Goal: Contribute content: Add original content to the website for others to see

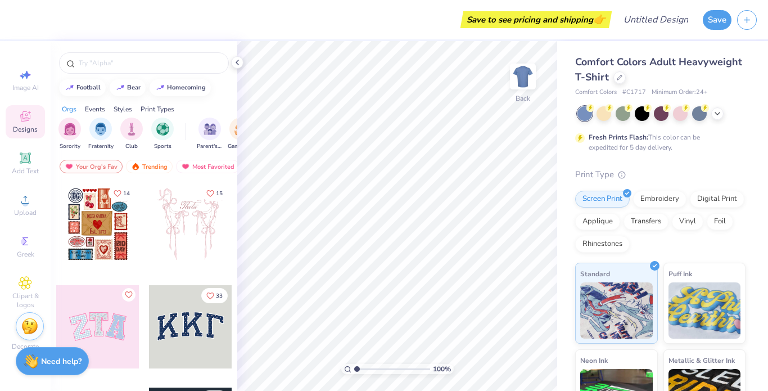
click at [711, 115] on div at bounding box center [661, 113] width 168 height 15
click at [717, 115] on icon at bounding box center [717, 112] width 9 height 9
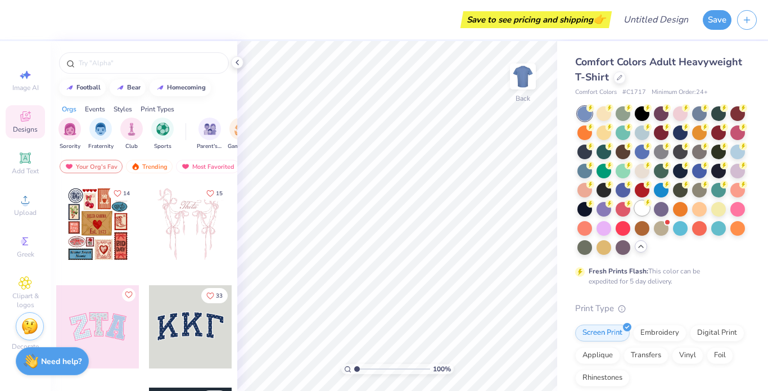
click at [594, 112] on circle at bounding box center [590, 108] width 8 height 8
click at [29, 178] on div "Add Text" at bounding box center [25, 163] width 39 height 33
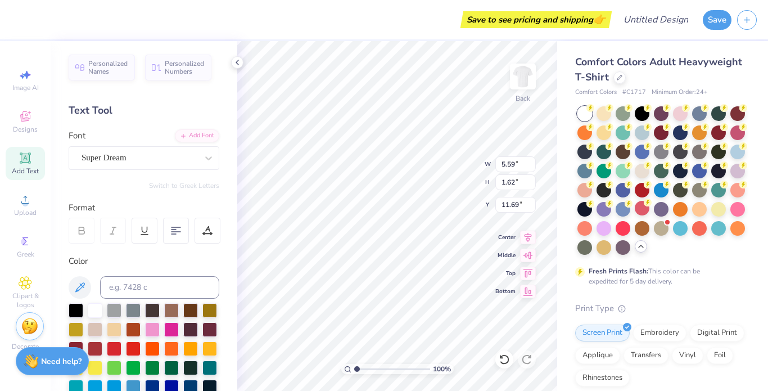
type textarea "beer"
type textarea "if i miss this [PERSON_NAME] i will kill myself"
click at [640, 105] on div at bounding box center [642, 112] width 15 height 15
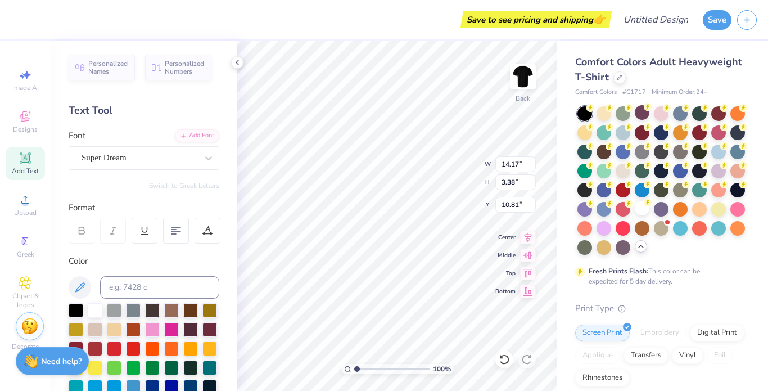
type input "14.17"
type input "3.38"
type input "10.81"
click at [640, 112] on div at bounding box center [642, 112] width 15 height 15
click at [642, 112] on div at bounding box center [642, 112] width 15 height 15
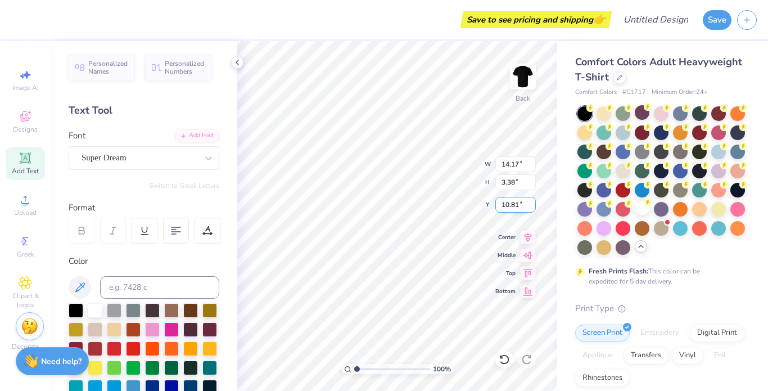
type input "9.71"
type input "2.32"
type input "6.63"
type input "11.50"
type input "2.74"
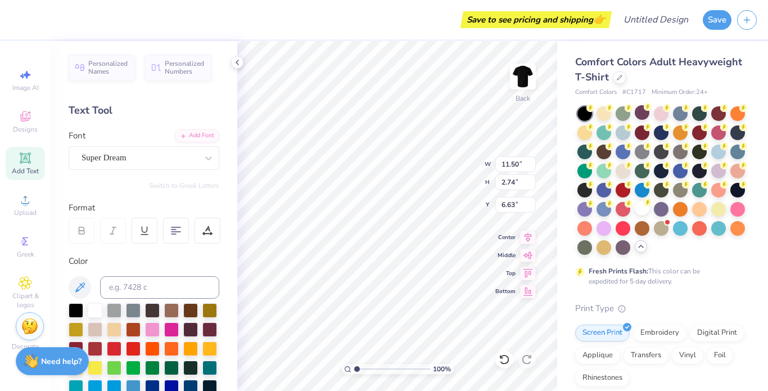
click at [94, 139] on div "Font Super Dream" at bounding box center [144, 149] width 151 height 40
click at [97, 152] on div "Super Dream" at bounding box center [139, 157] width 118 height 17
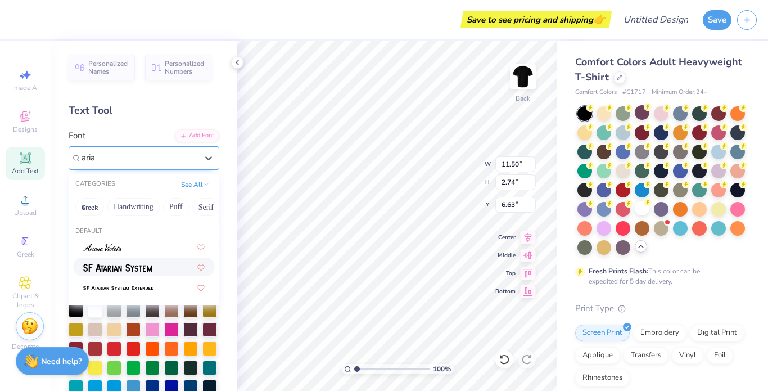
click at [138, 262] on span at bounding box center [117, 267] width 69 height 12
type input "aria"
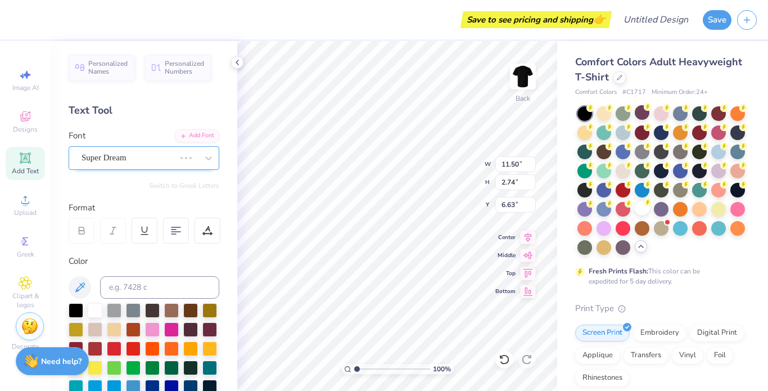
scroll to position [1, 2]
click at [136, 159] on div "[PERSON_NAME] System" at bounding box center [139, 157] width 118 height 17
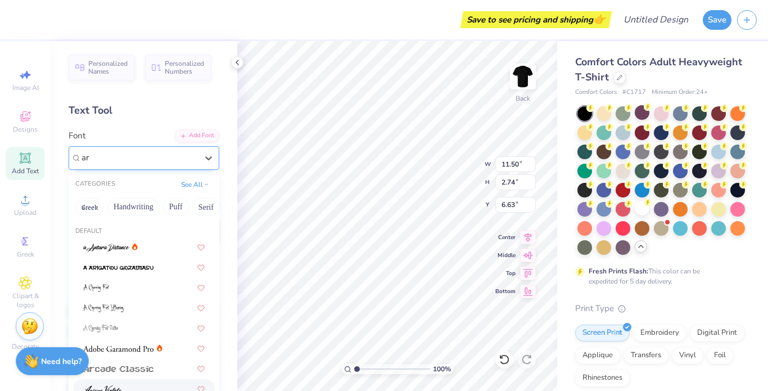
type input "a"
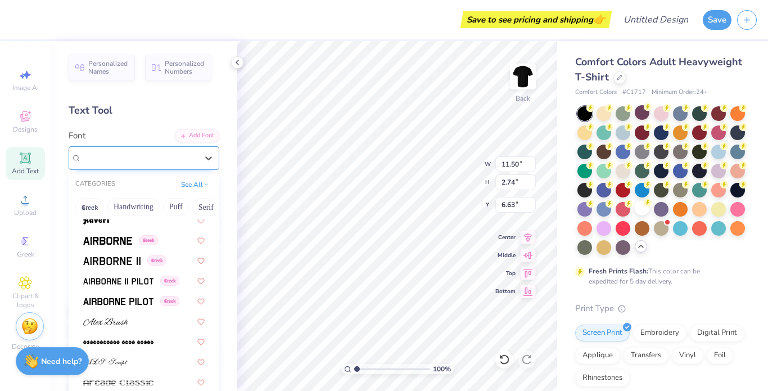
scroll to position [188, 0]
click at [128, 241] on img at bounding box center [107, 241] width 49 height 8
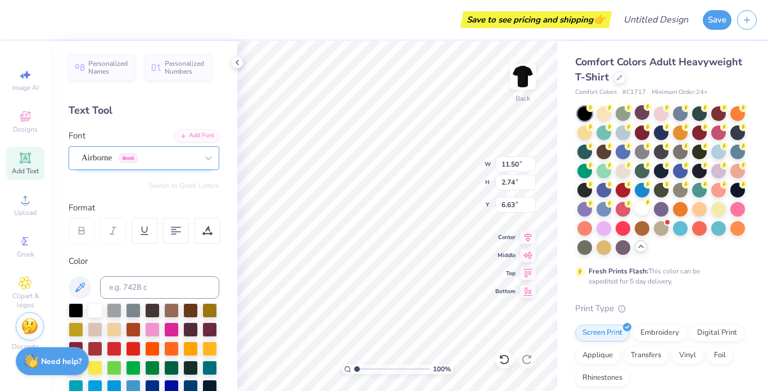
scroll to position [1, 3]
type input "7.43"
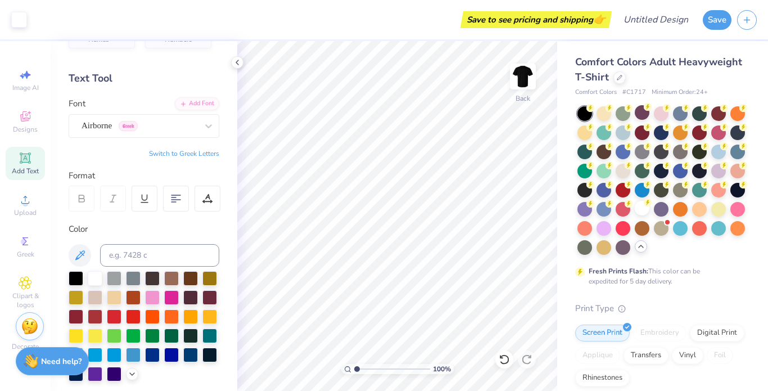
scroll to position [36, 0]
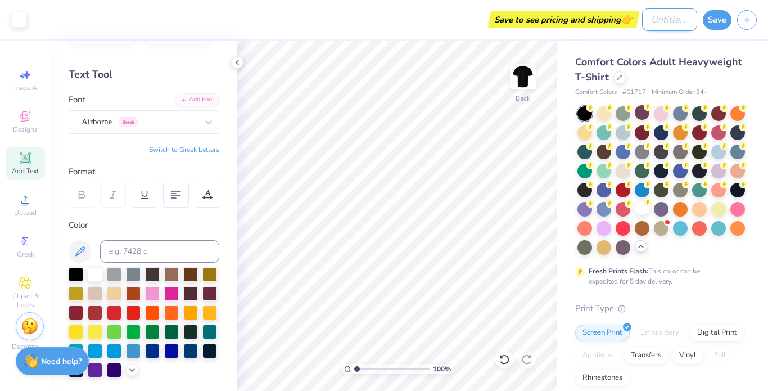
click at [668, 8] on input "Design Title" at bounding box center [669, 19] width 55 height 22
type input "volleyball"
click at [723, 23] on button "Save" at bounding box center [717, 18] width 29 height 20
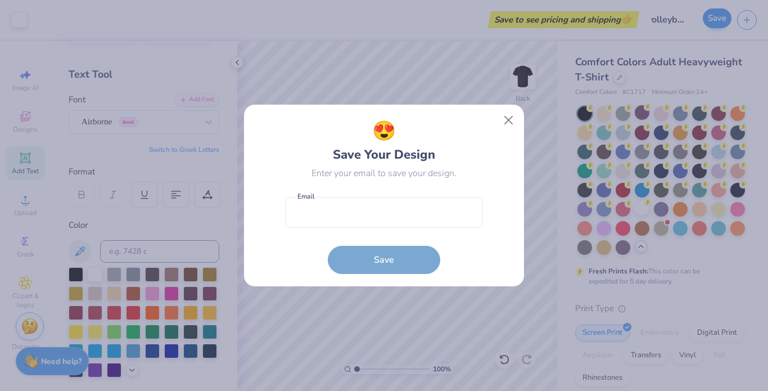
scroll to position [0, 0]
click at [422, 206] on input "email" at bounding box center [384, 212] width 198 height 31
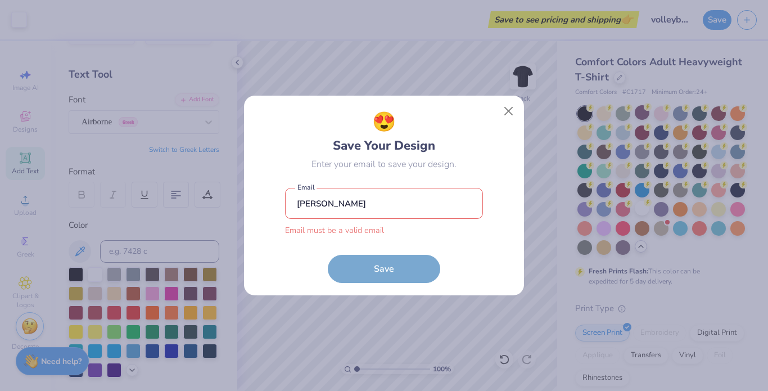
type input "[EMAIL_ADDRESS][DOMAIN_NAME]"
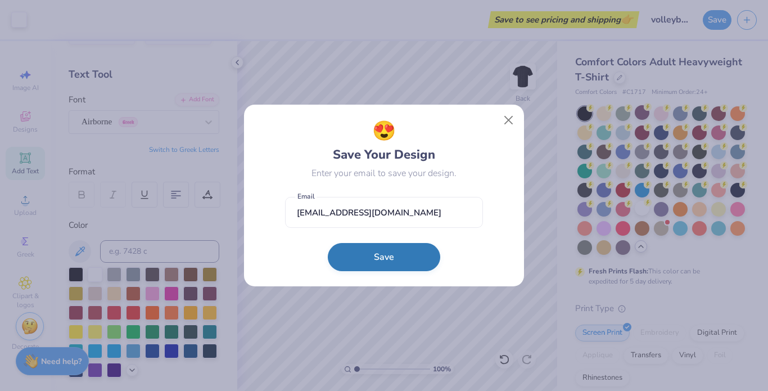
click at [406, 257] on button "Save" at bounding box center [384, 257] width 112 height 28
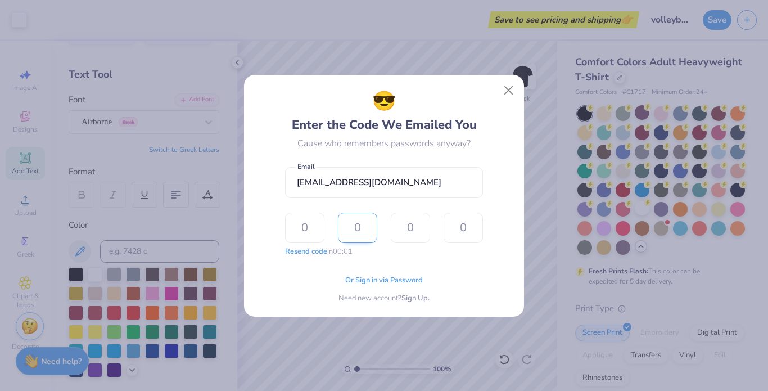
type input "2"
type input "9"
type input "7"
type input "2"
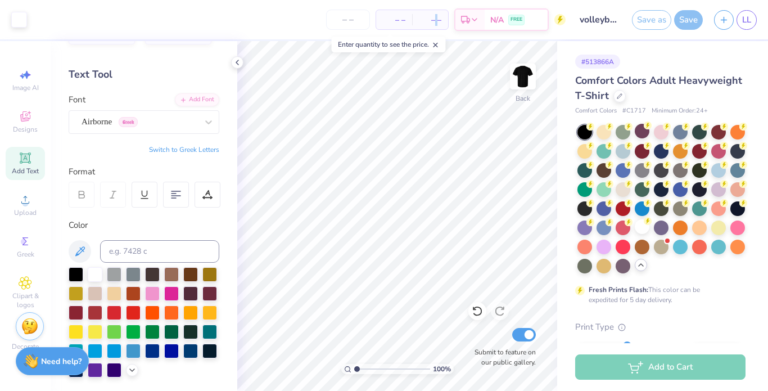
click at [436, 22] on span "– –" at bounding box center [430, 20] width 22 height 12
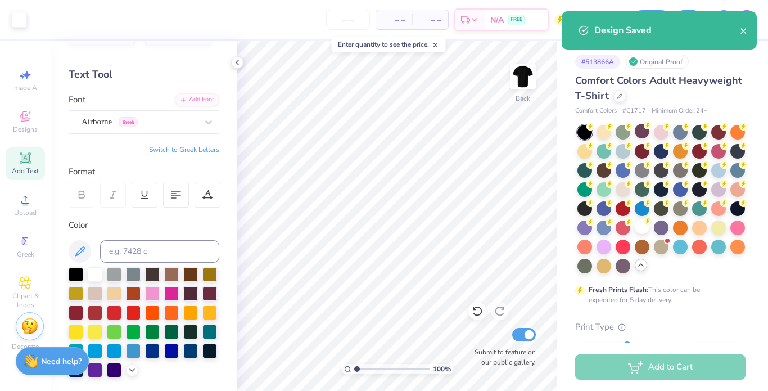
click at [396, 22] on span "– –" at bounding box center [394, 20] width 22 height 12
click at [359, 16] on input "number" at bounding box center [348, 20] width 44 height 20
type input "7"
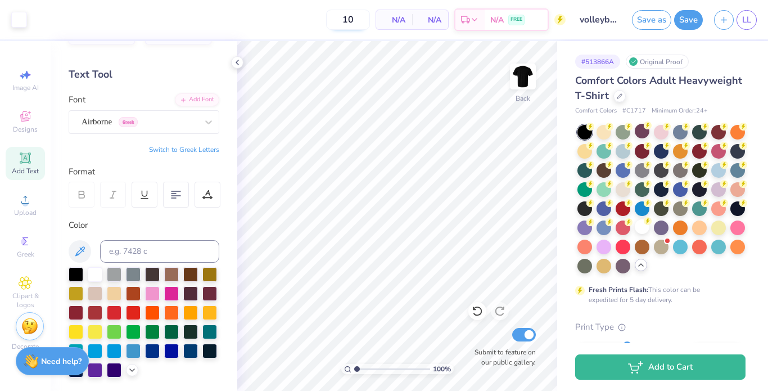
type input "1"
type input "20"
